Goal: Ask a question: Seek information or help from site administrators or community

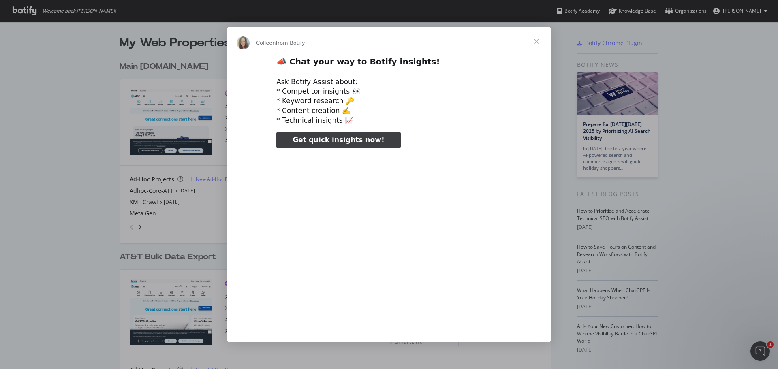
scroll to position [363, 765]
click at [56, 170] on div "Intercom messenger" at bounding box center [389, 184] width 778 height 369
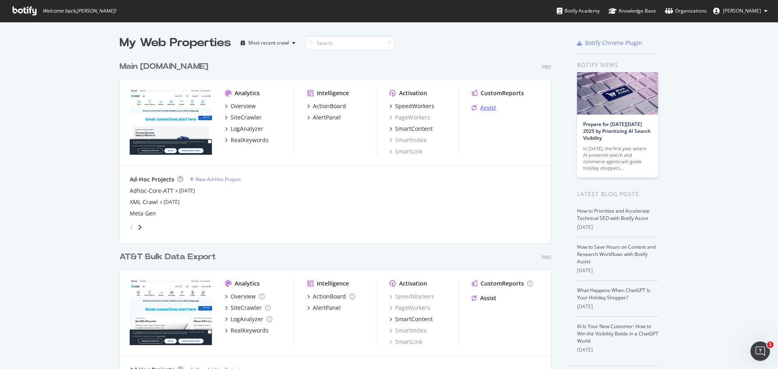
click at [483, 104] on div "Assist" at bounding box center [488, 108] width 16 height 8
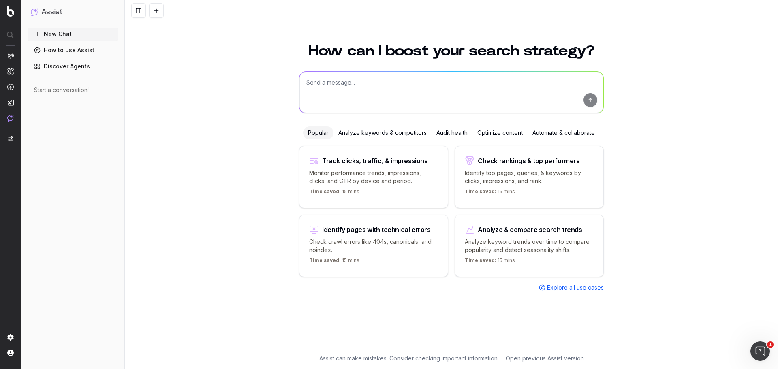
click at [454, 93] on textarea at bounding box center [451, 92] width 304 height 41
type textarea "What are pages that are slowly non-branded ranking, click and impression declin…"
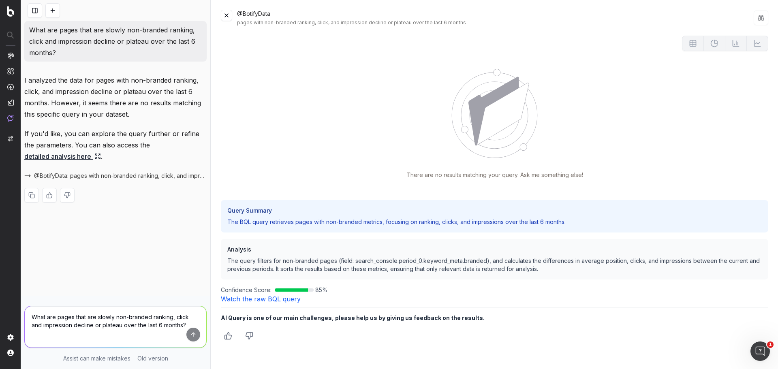
click at [247, 333] on icon "Thumbs down" at bounding box center [249, 336] width 8 height 8
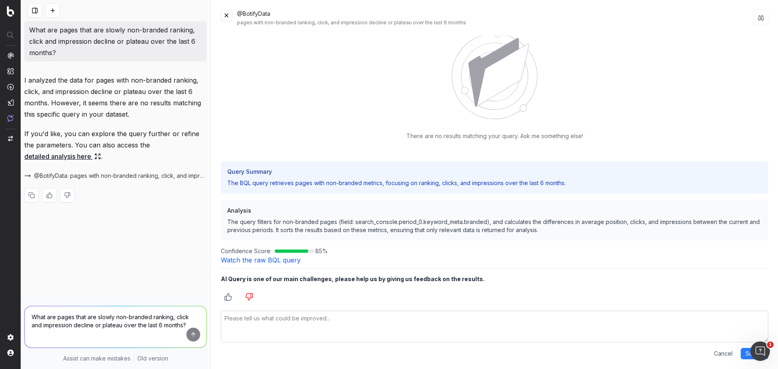
click at [314, 323] on textarea at bounding box center [494, 327] width 547 height 32
type textarea "A"
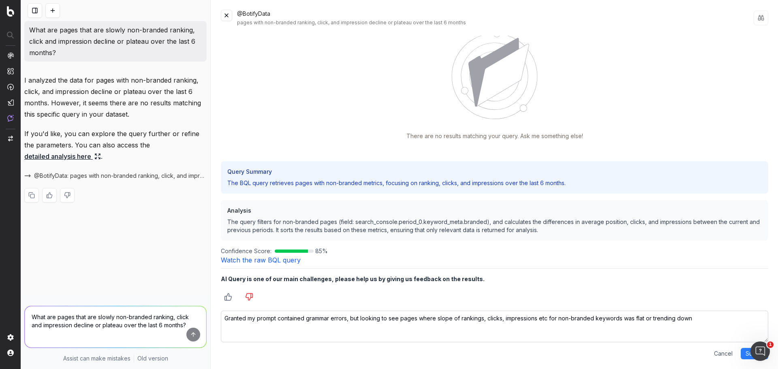
type textarea "Granted my prompt contained grammar errors, but looking to see pages where slop…"
click at [747, 350] on button "Submit" at bounding box center [754, 353] width 28 height 11
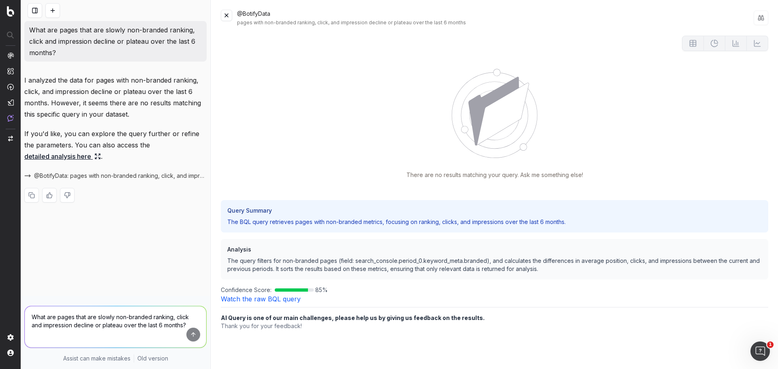
scroll to position [0, 0]
click at [570, 169] on div "There are no results matching your query. Ask me something else!" at bounding box center [494, 124] width 547 height 110
click at [368, 135] on div "There are no results matching your query. Ask me something else!" at bounding box center [494, 124] width 547 height 110
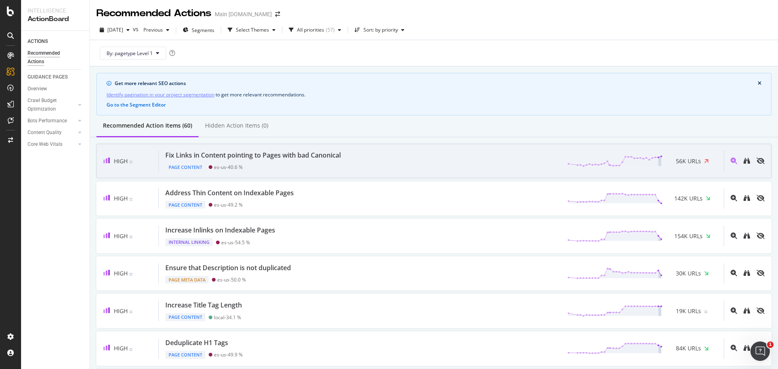
click at [311, 154] on div "Fix Links in Content pointing to Pages with bad Canonical" at bounding box center [252, 155] width 175 height 9
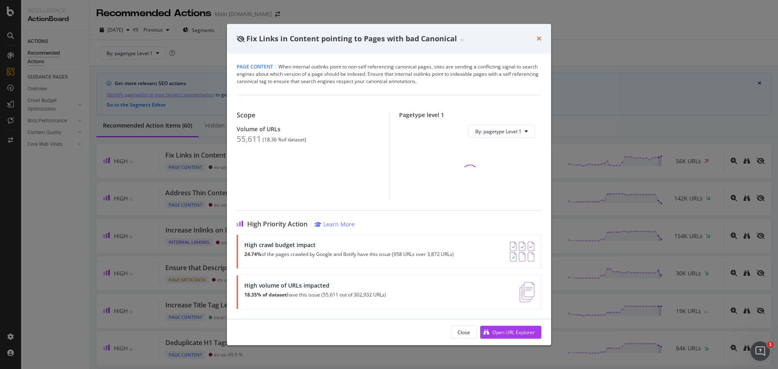
click at [539, 35] on icon "times" at bounding box center [538, 38] width 5 height 6
